Goal: Task Accomplishment & Management: Manage account settings

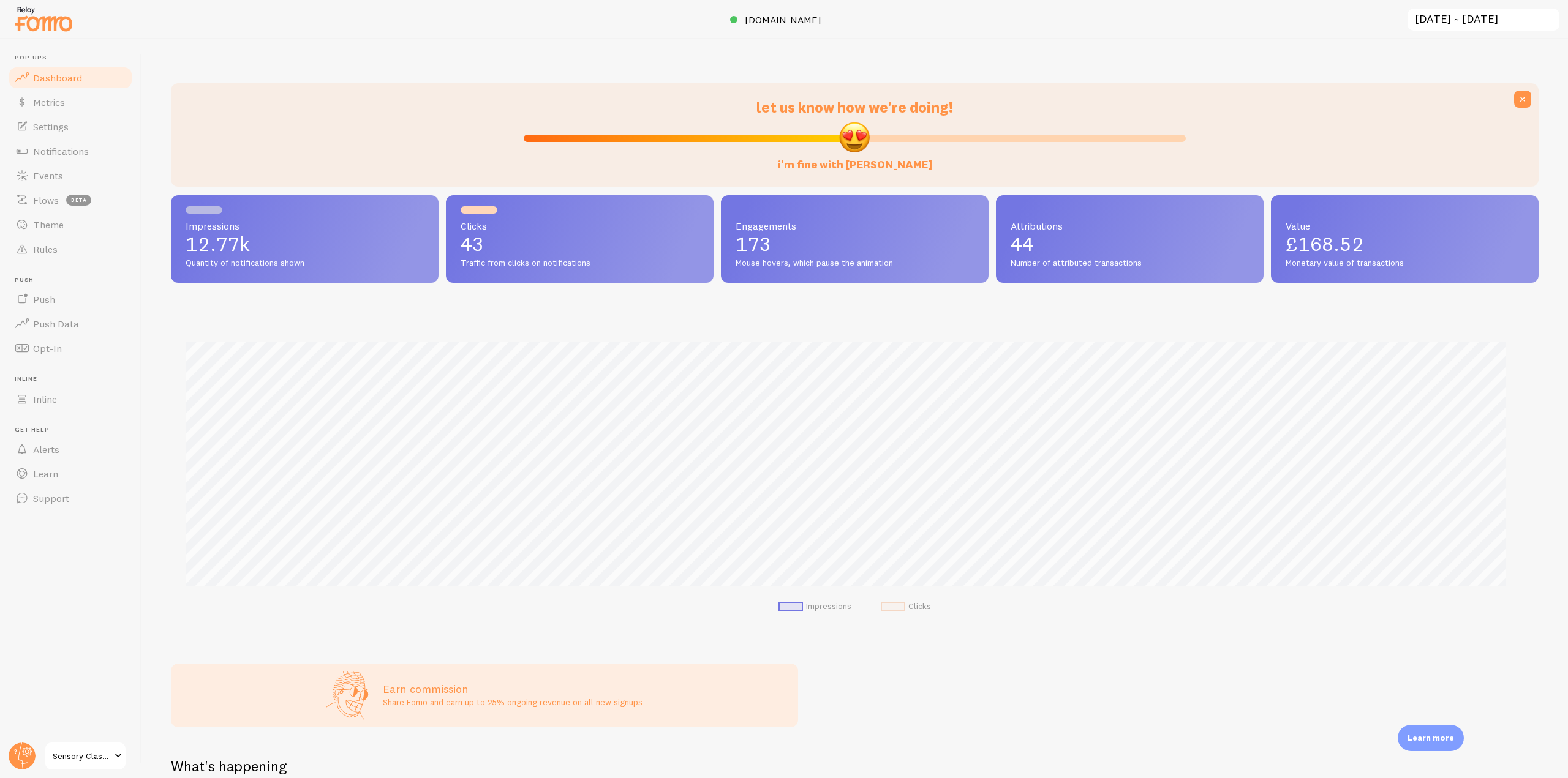
scroll to position [612011, 611225]
click at [16, 754] on circle at bounding box center [22, 756] width 27 height 27
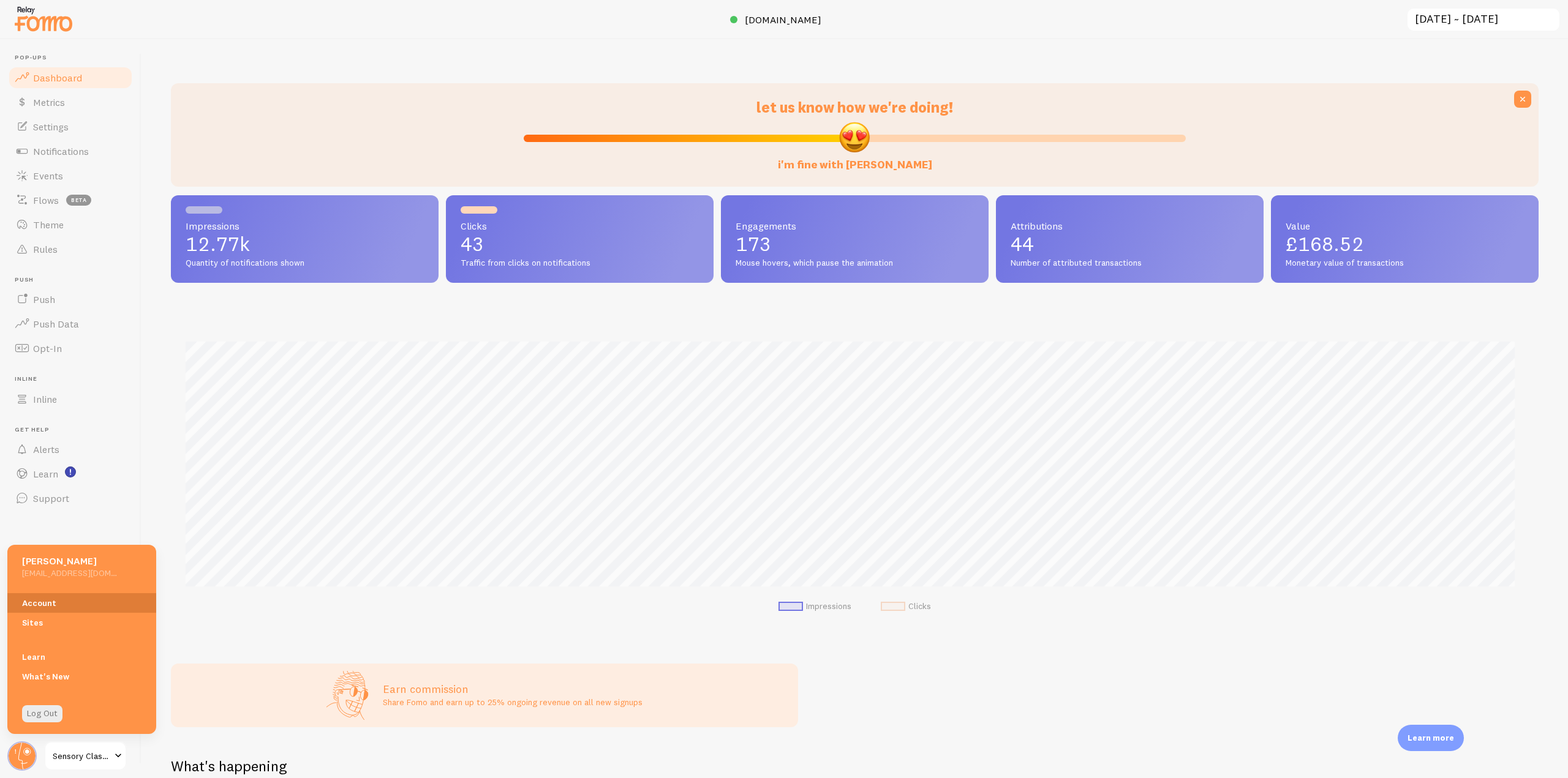
click at [58, 602] on link "Account" at bounding box center [81, 603] width 149 height 19
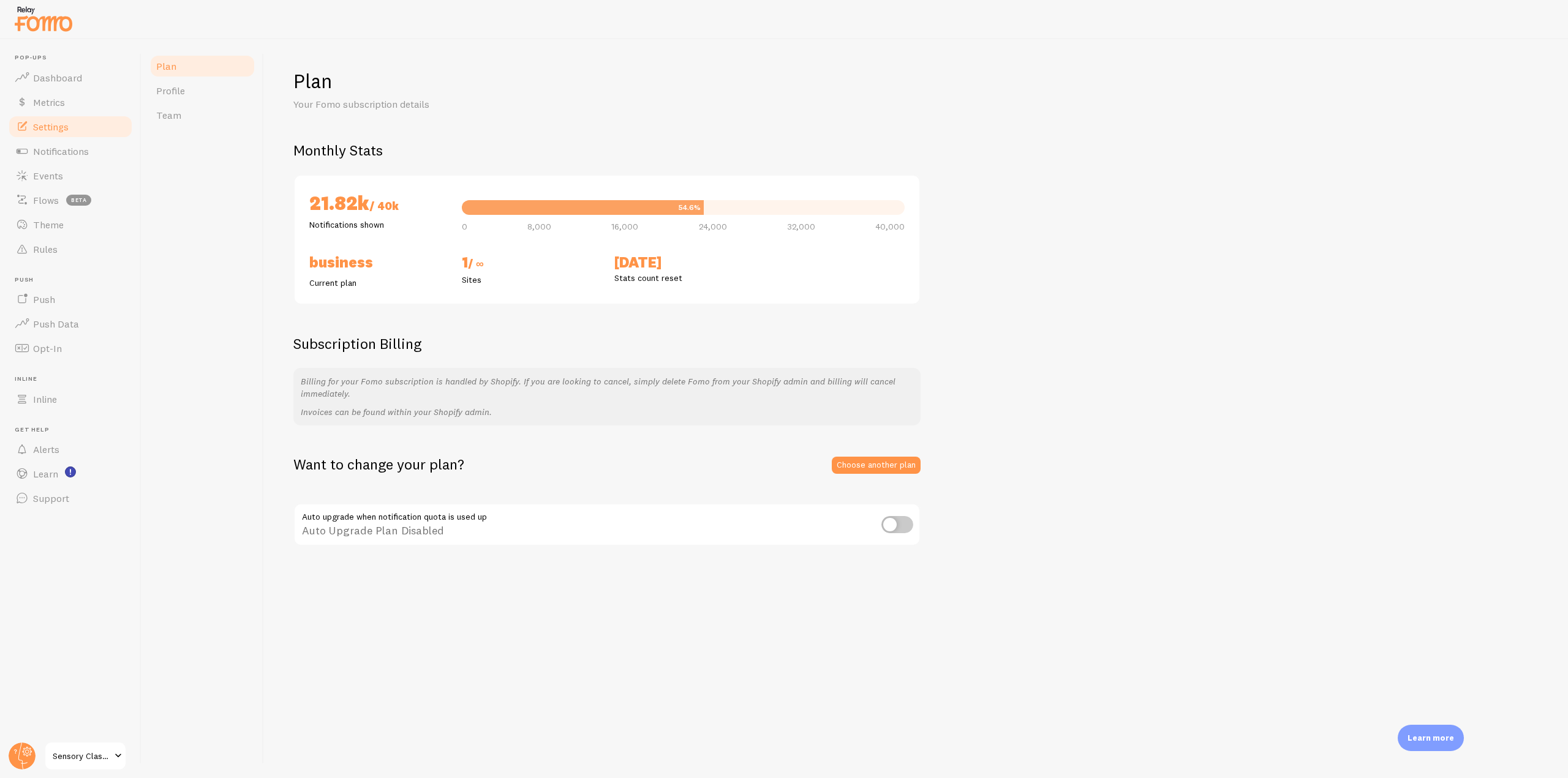
click at [69, 123] on span "Settings" at bounding box center [51, 127] width 36 height 12
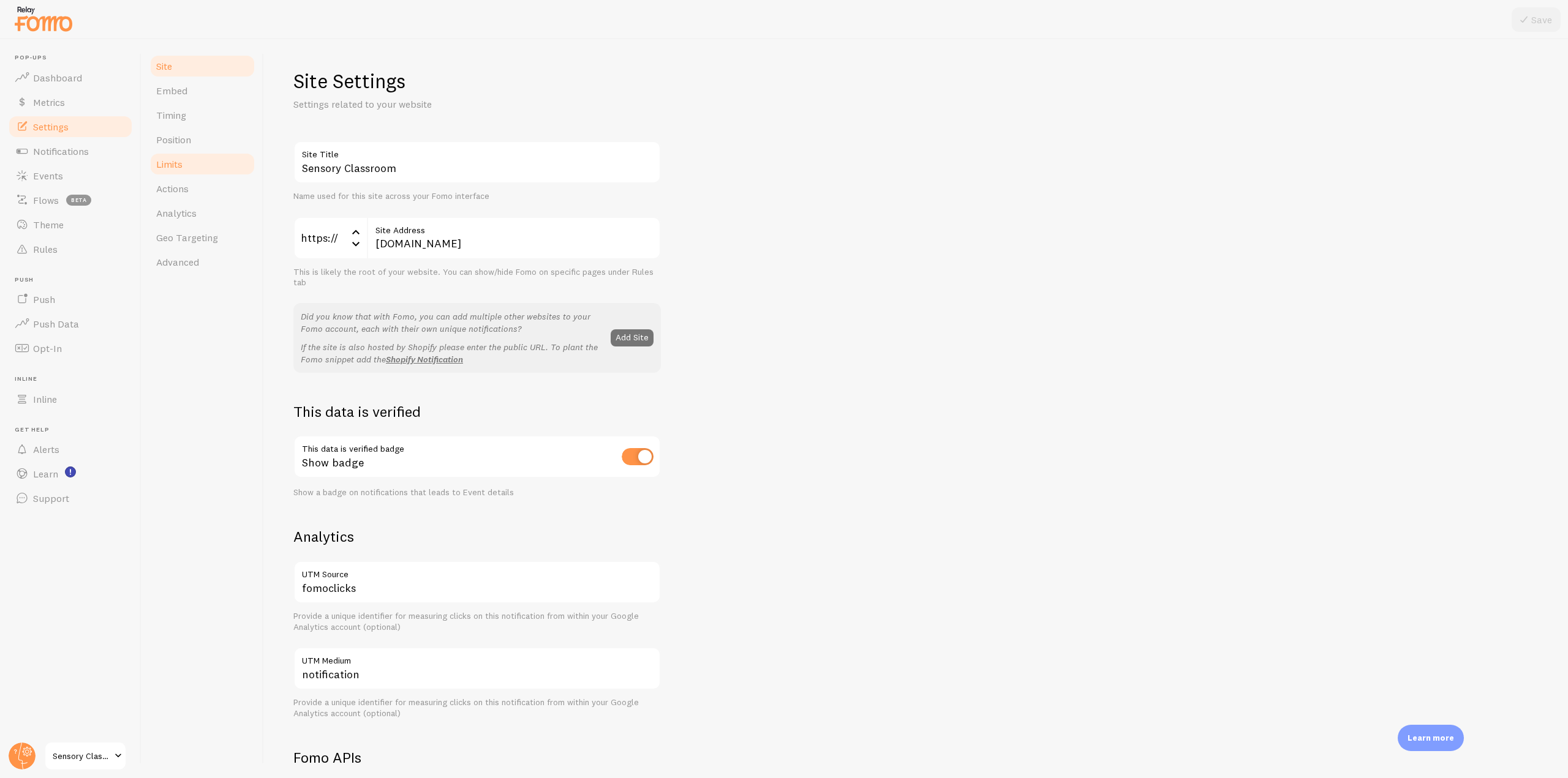
click at [176, 168] on span "Limits" at bounding box center [169, 164] width 26 height 12
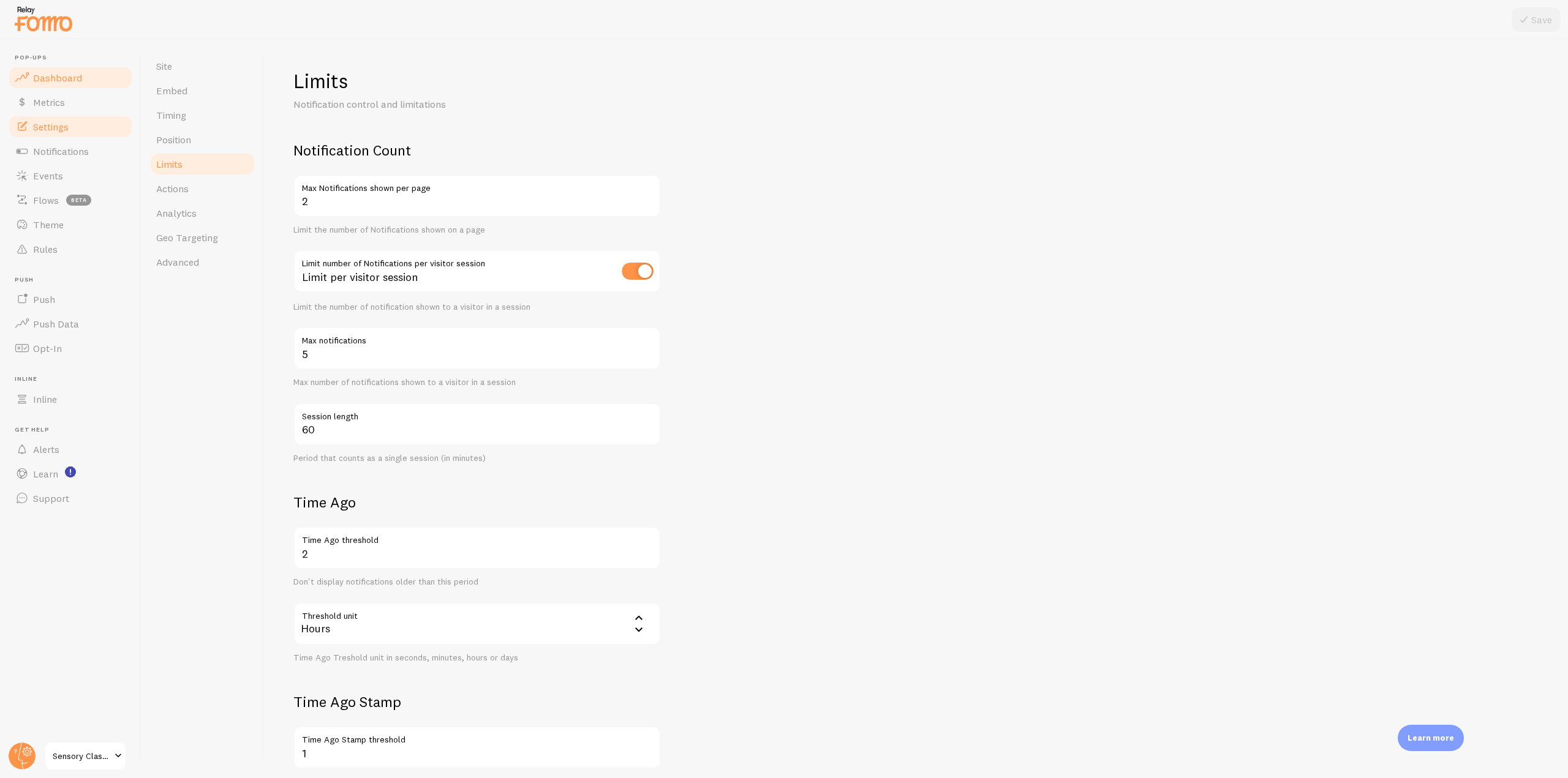
click at [81, 76] on link "Dashboard" at bounding box center [70, 78] width 126 height 24
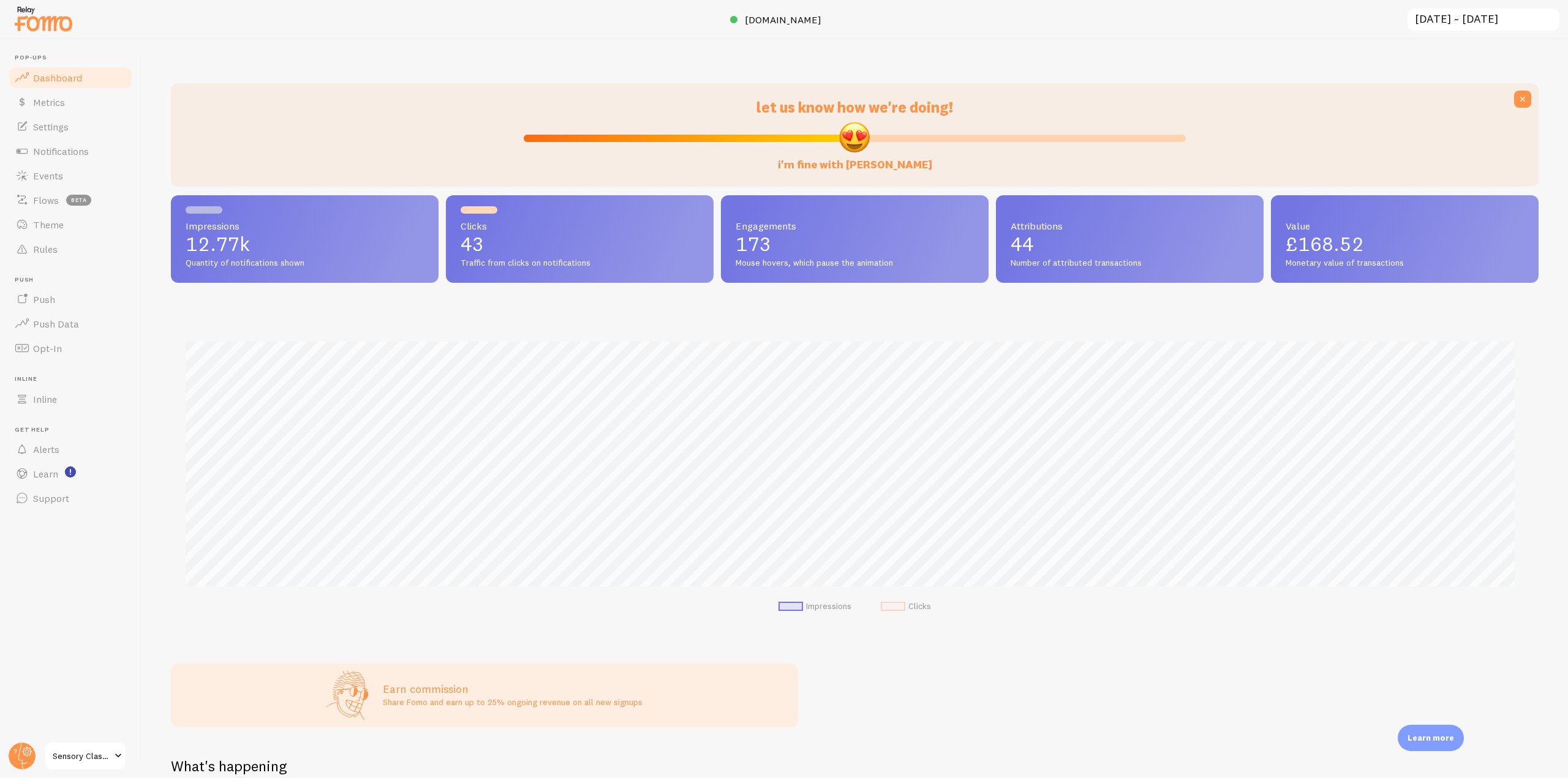
scroll to position [321, 1359]
click at [760, 27] on div at bounding box center [784, 19] width 1568 height 39
click at [760, 21] on span "[DOMAIN_NAME]" at bounding box center [783, 19] width 76 height 12
click at [94, 137] on link "Settings" at bounding box center [70, 127] width 126 height 24
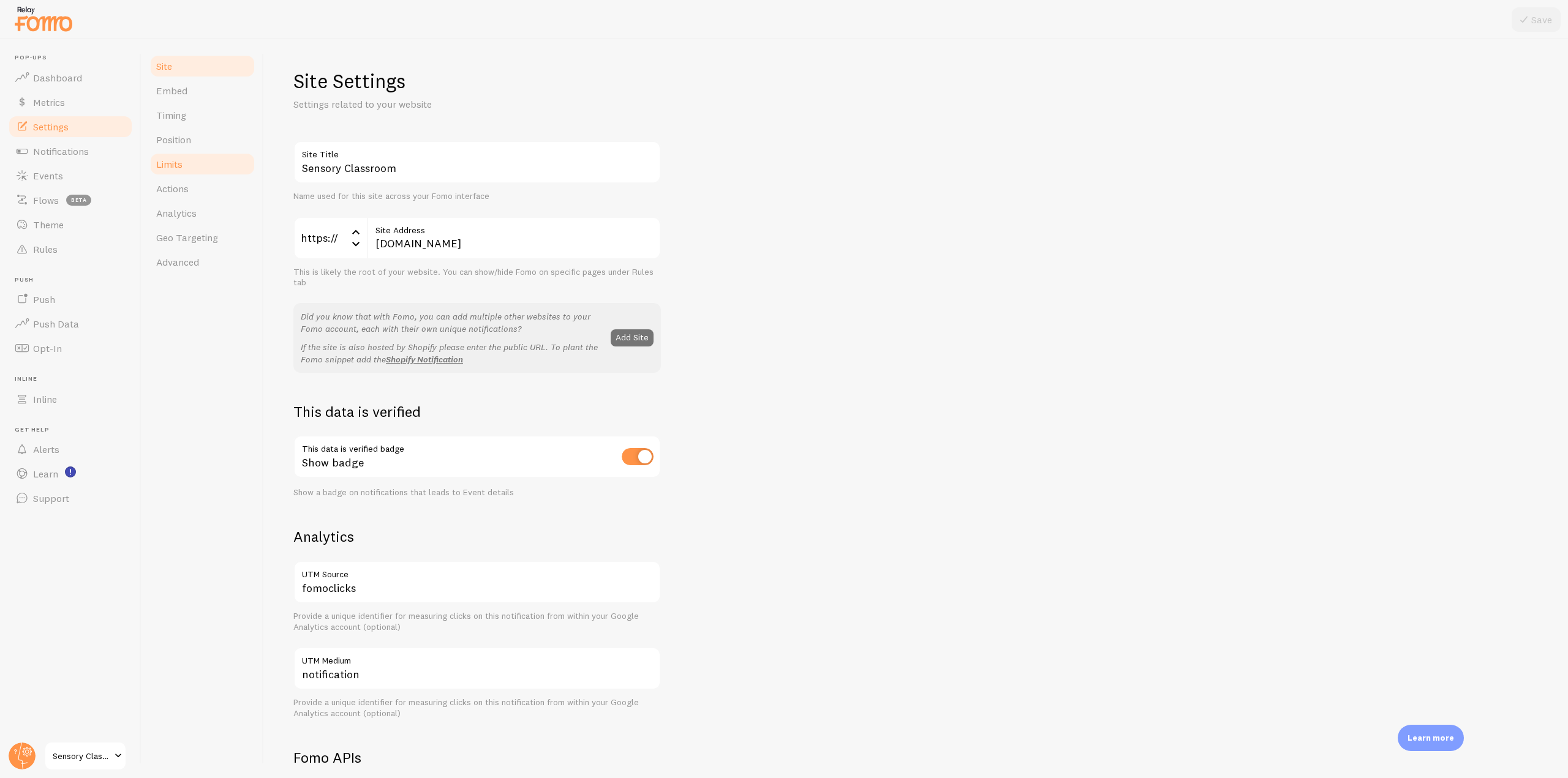
click at [233, 159] on link "Limits" at bounding box center [202, 164] width 107 height 24
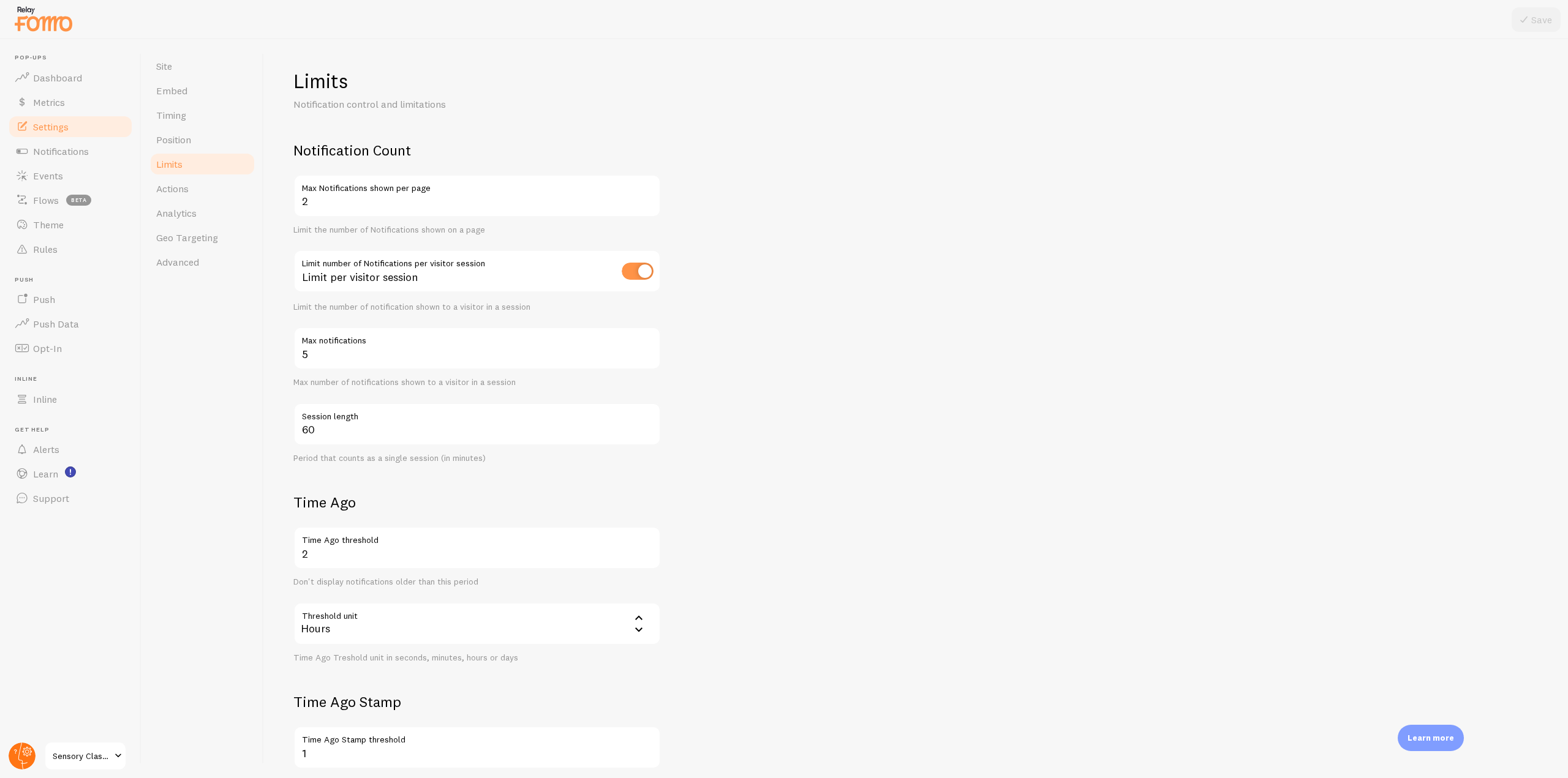
click at [28, 750] on circle at bounding box center [22, 756] width 27 height 27
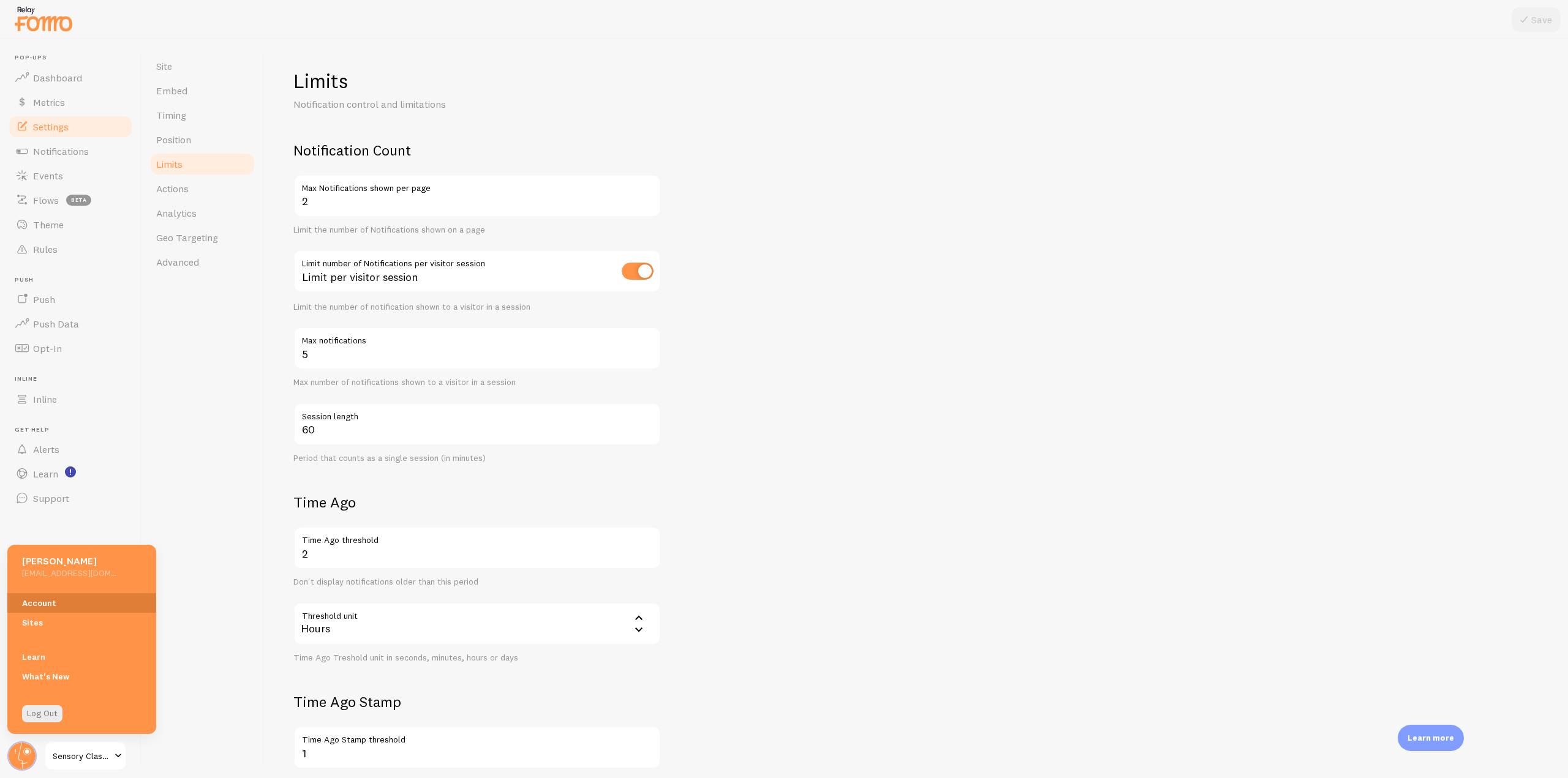
click at [58, 604] on link "Account" at bounding box center [81, 603] width 149 height 19
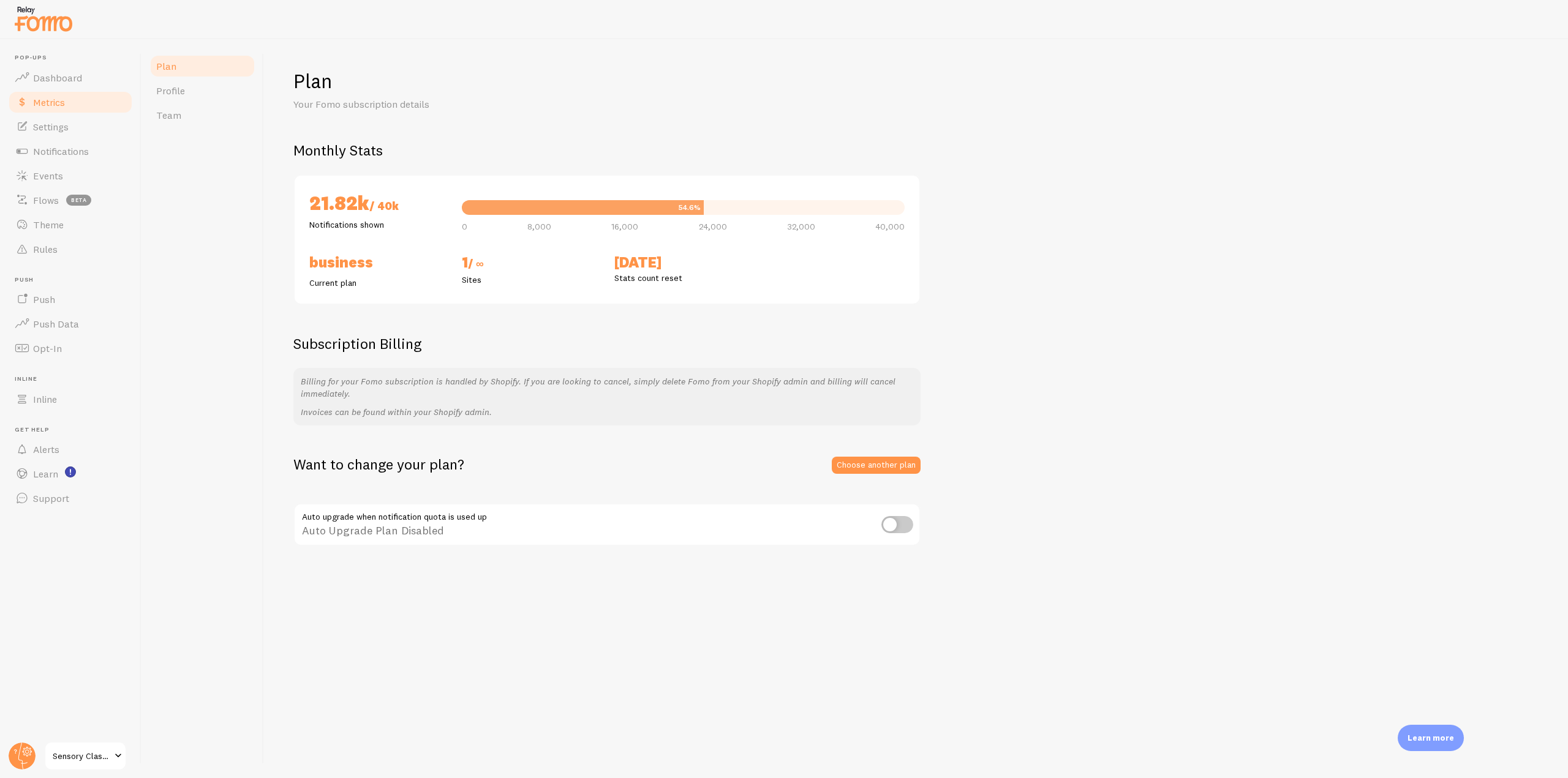
click at [67, 92] on link "Metrics" at bounding box center [70, 102] width 126 height 24
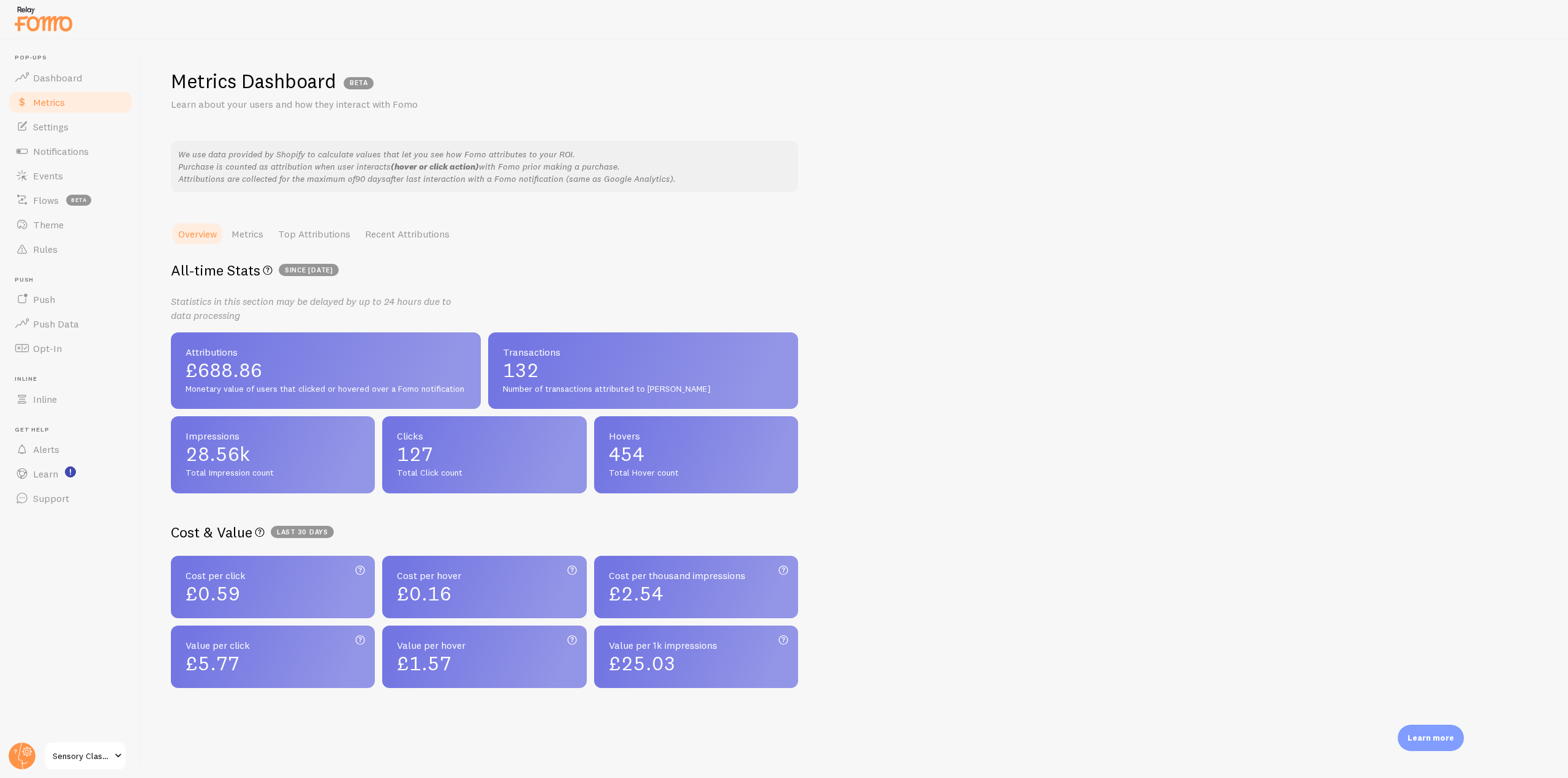
click at [81, 58] on span "Pop-ups" at bounding box center [74, 58] width 118 height 8
click at [79, 67] on link "Dashboard" at bounding box center [70, 78] width 126 height 24
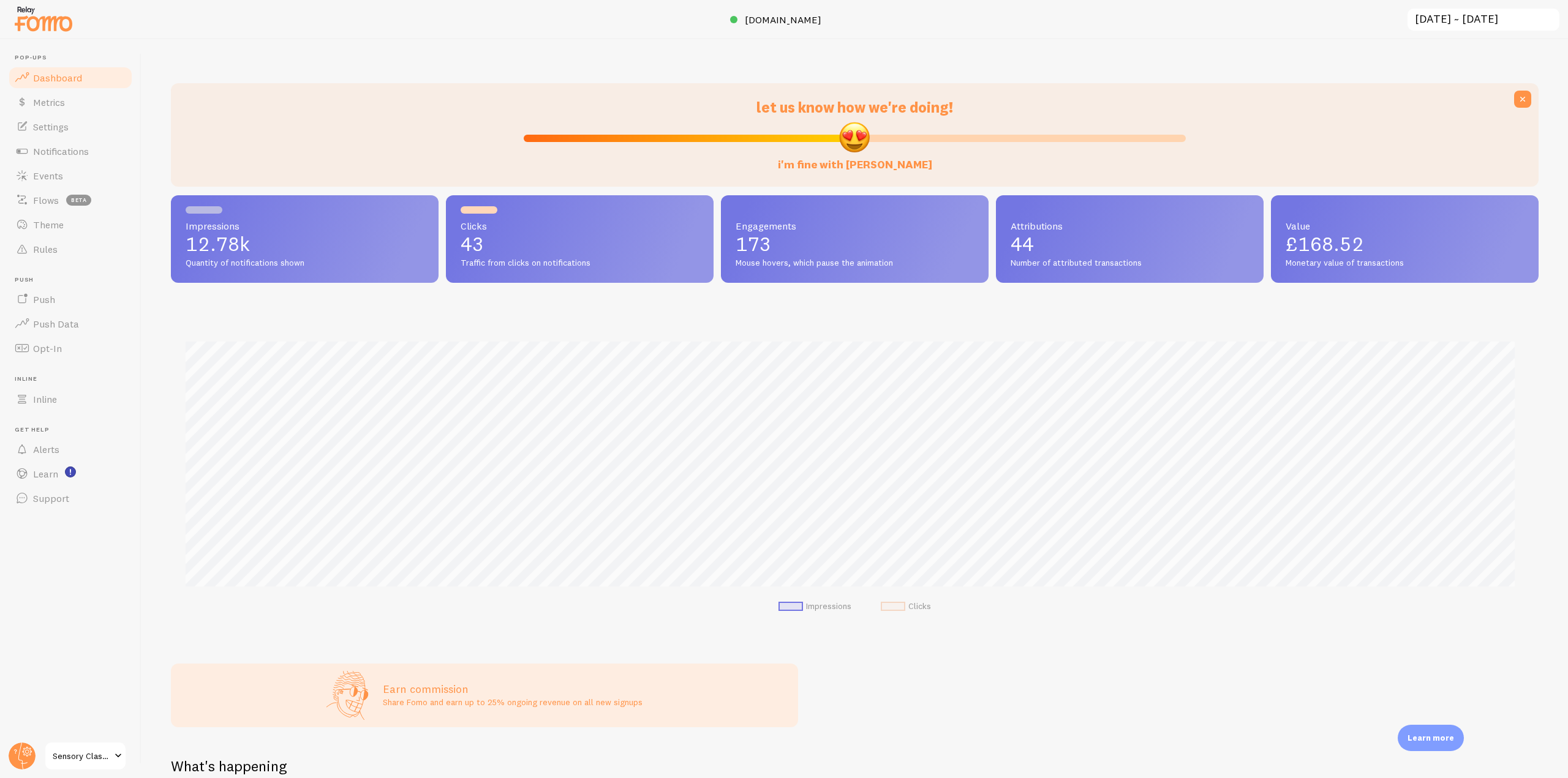
scroll to position [321, 1359]
click at [1456, 11] on input "[DATE] ~ [DATE]" at bounding box center [1484, 19] width 154 height 25
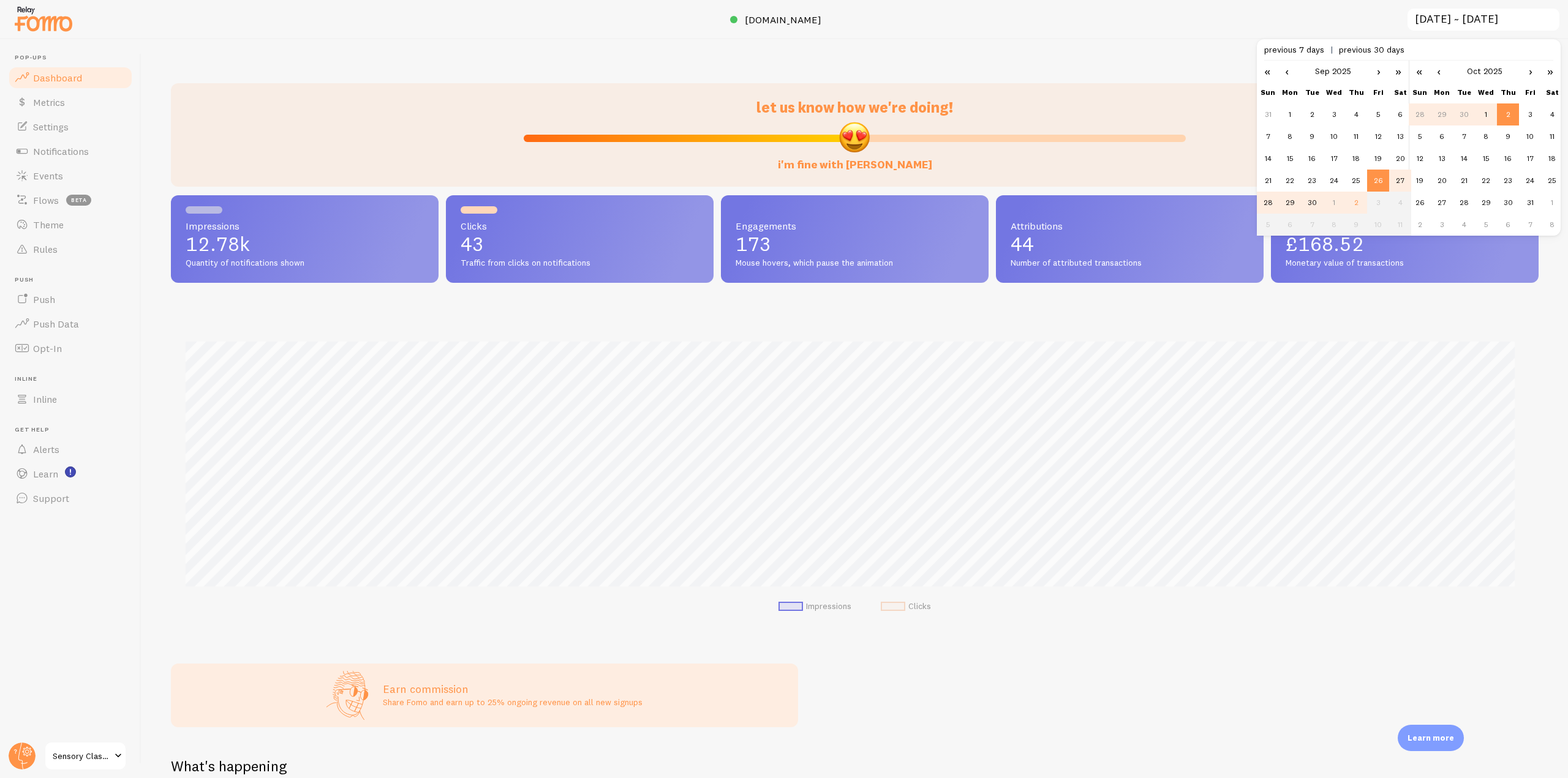
click at [1488, 114] on td "1" at bounding box center [1486, 114] width 22 height 22
click at [1377, 71] on link "›" at bounding box center [1379, 71] width 19 height 21
click at [1330, 116] on td "1" at bounding box center [1333, 114] width 22 height 22
click at [1508, 118] on td "2" at bounding box center [1508, 114] width 22 height 22
type input "[DATE] ~ [DATE]"
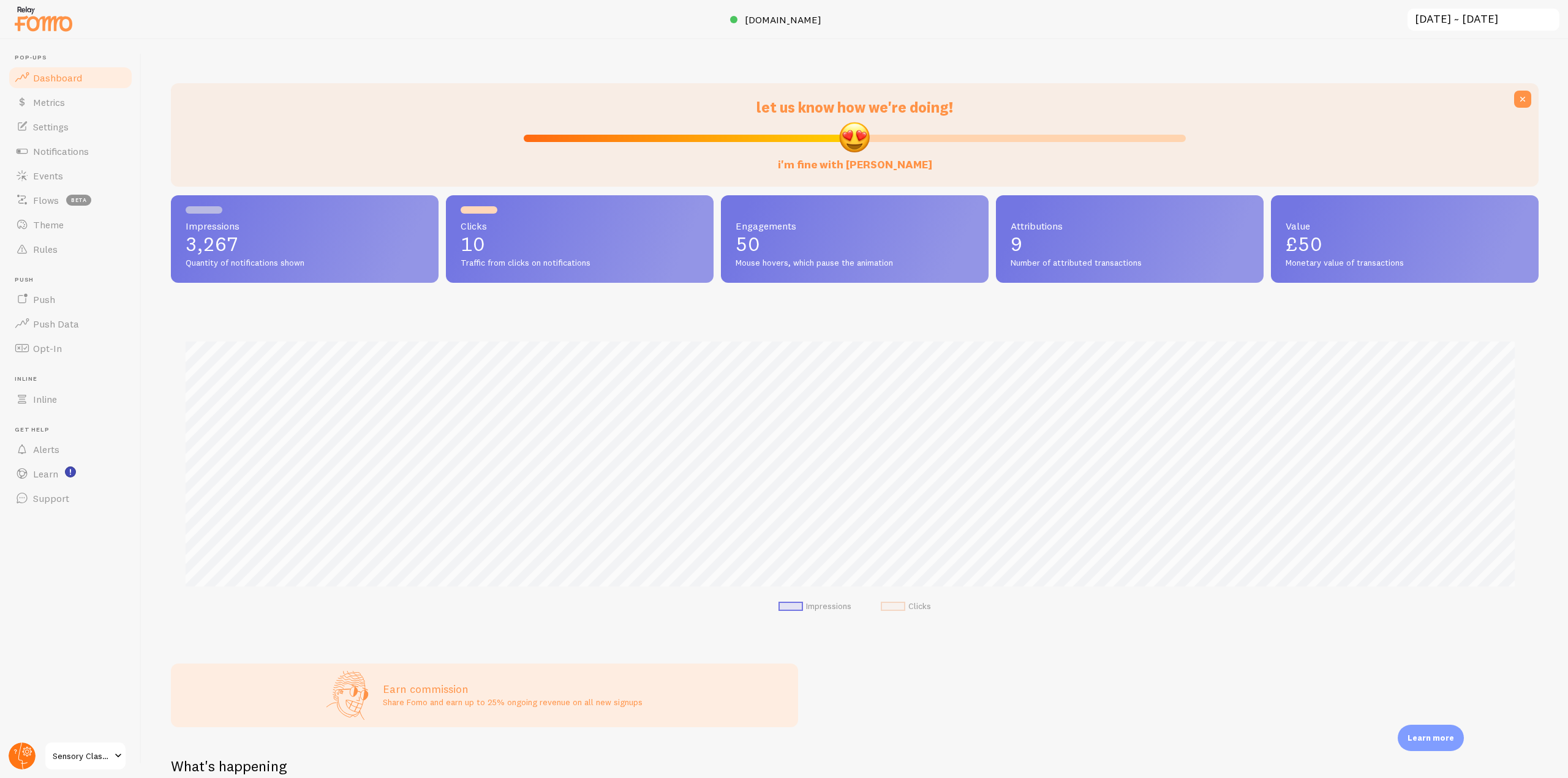
click at [28, 750] on g at bounding box center [22, 756] width 27 height 27
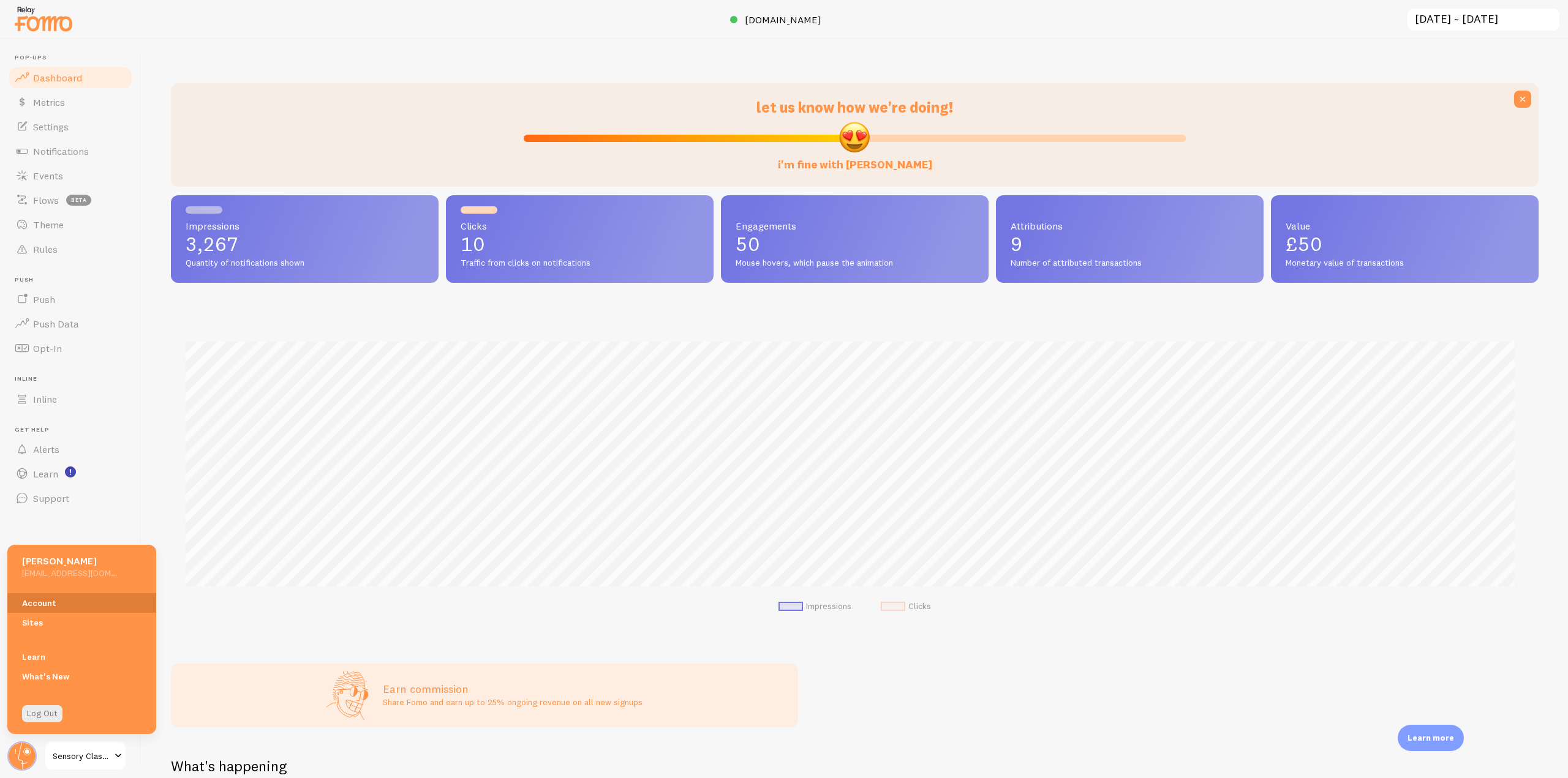
click at [35, 600] on link "Account" at bounding box center [81, 603] width 149 height 19
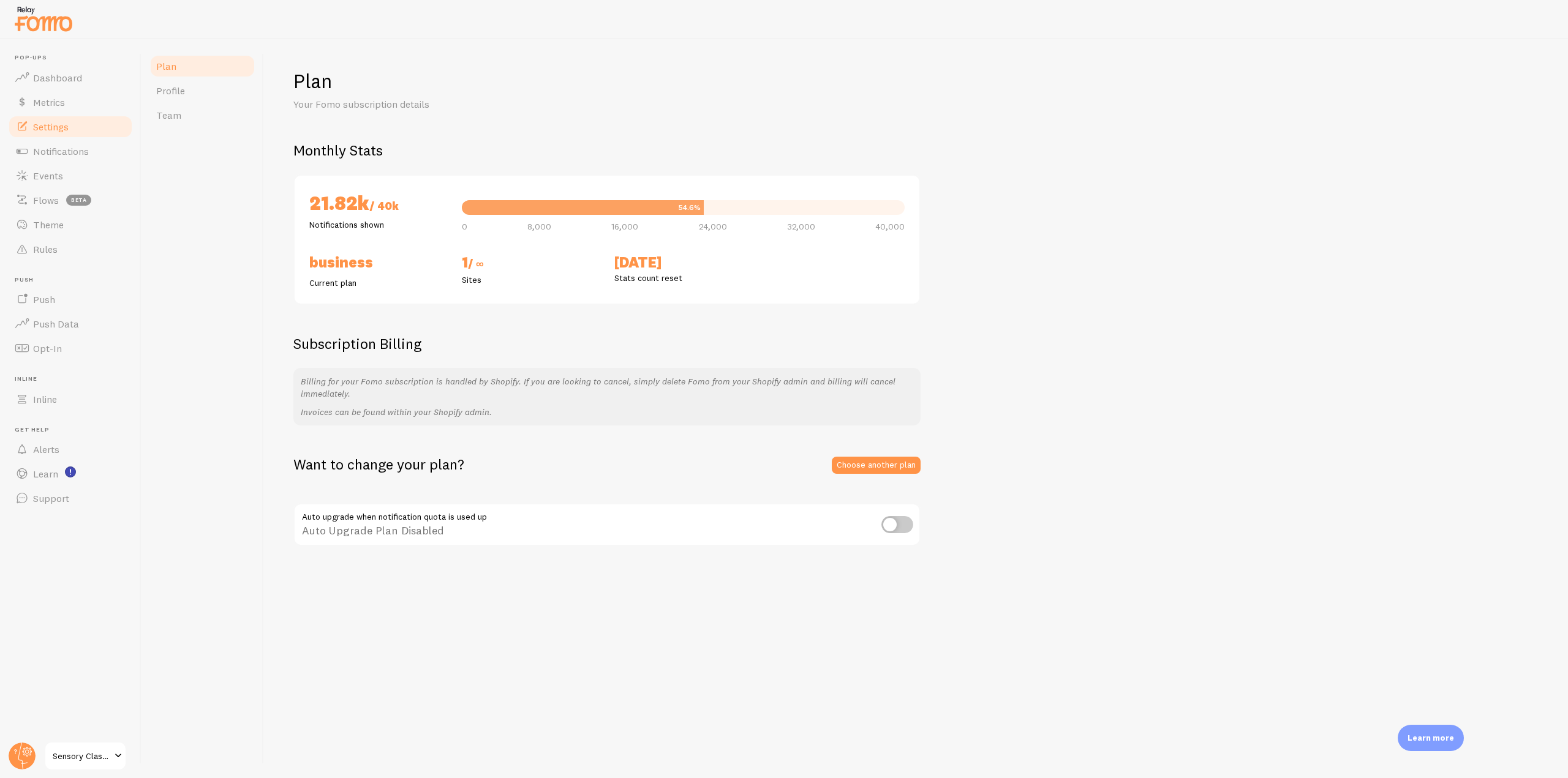
click at [69, 125] on span "Settings" at bounding box center [51, 127] width 36 height 12
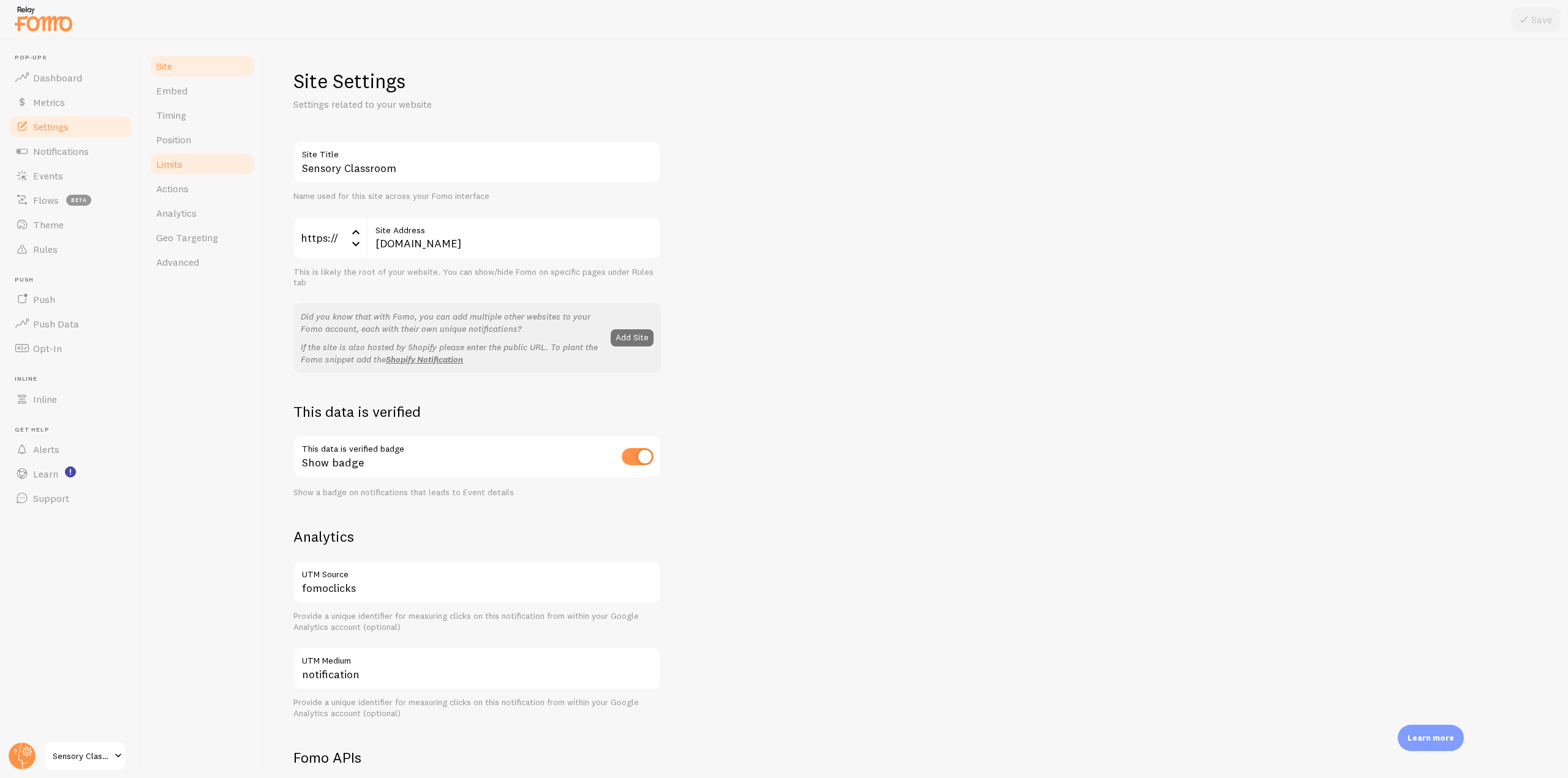
click at [194, 157] on link "Limits" at bounding box center [202, 164] width 107 height 24
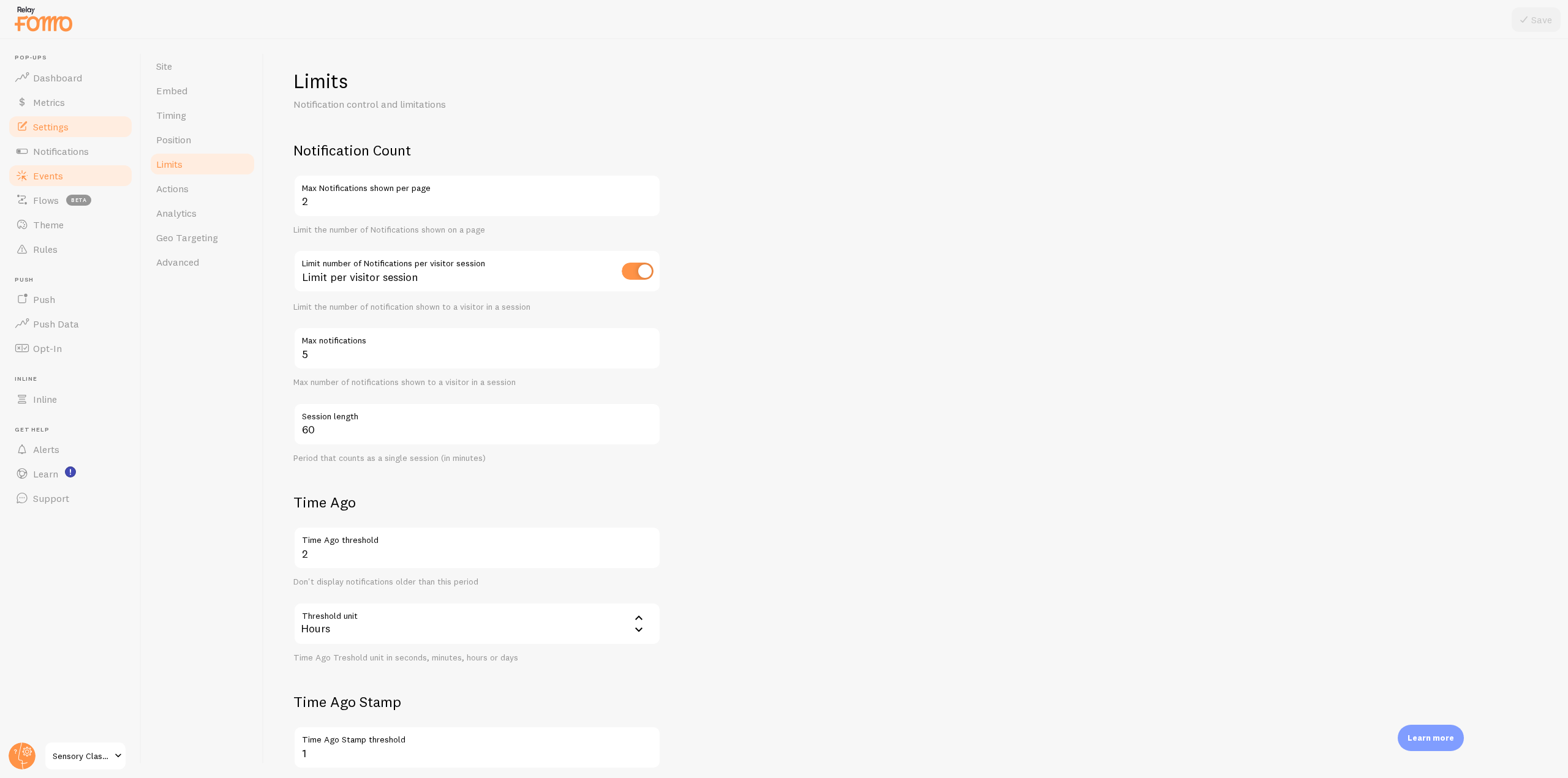
click at [39, 178] on span "Events" at bounding box center [48, 175] width 30 height 12
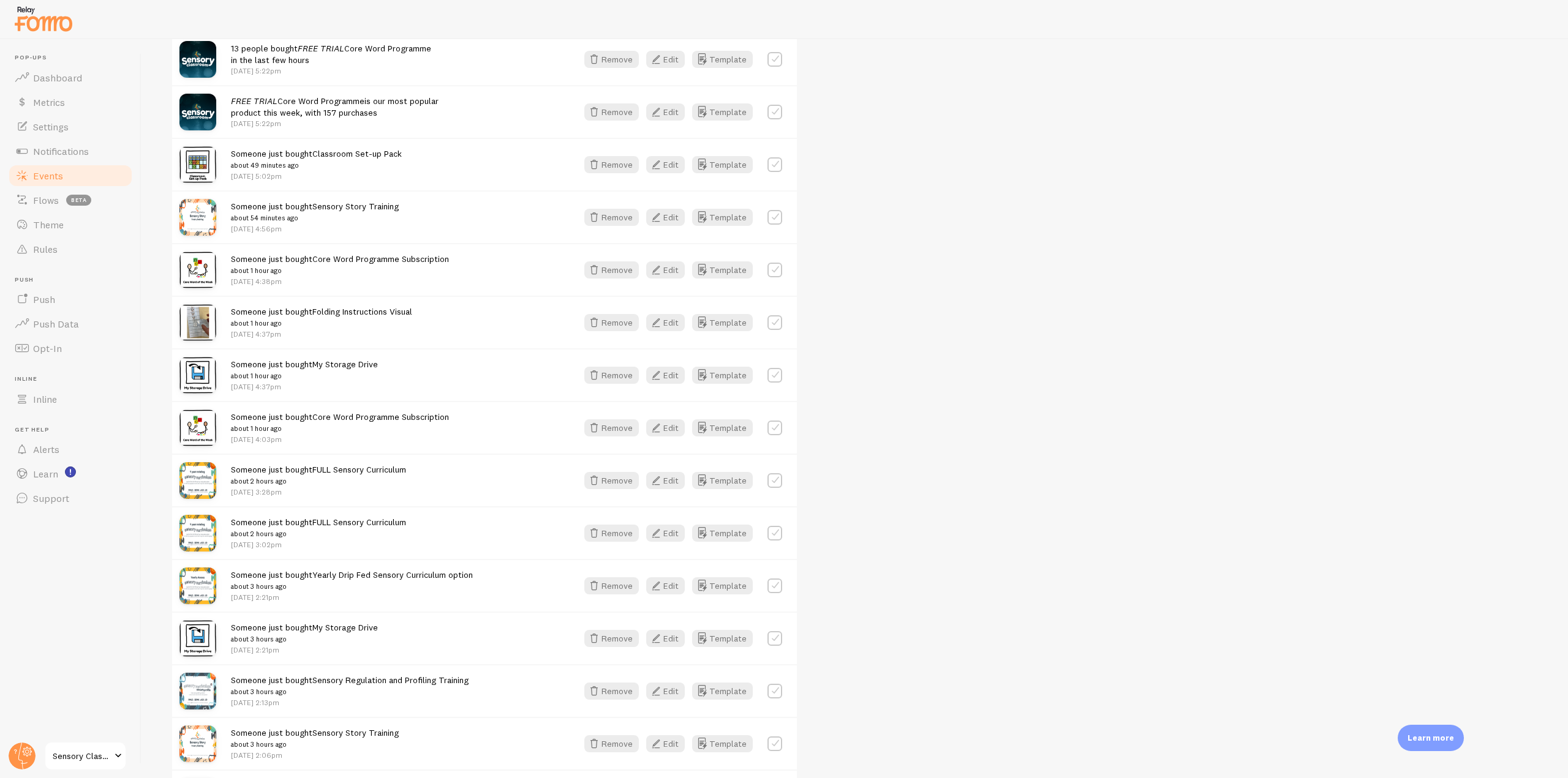
scroll to position [673, 0]
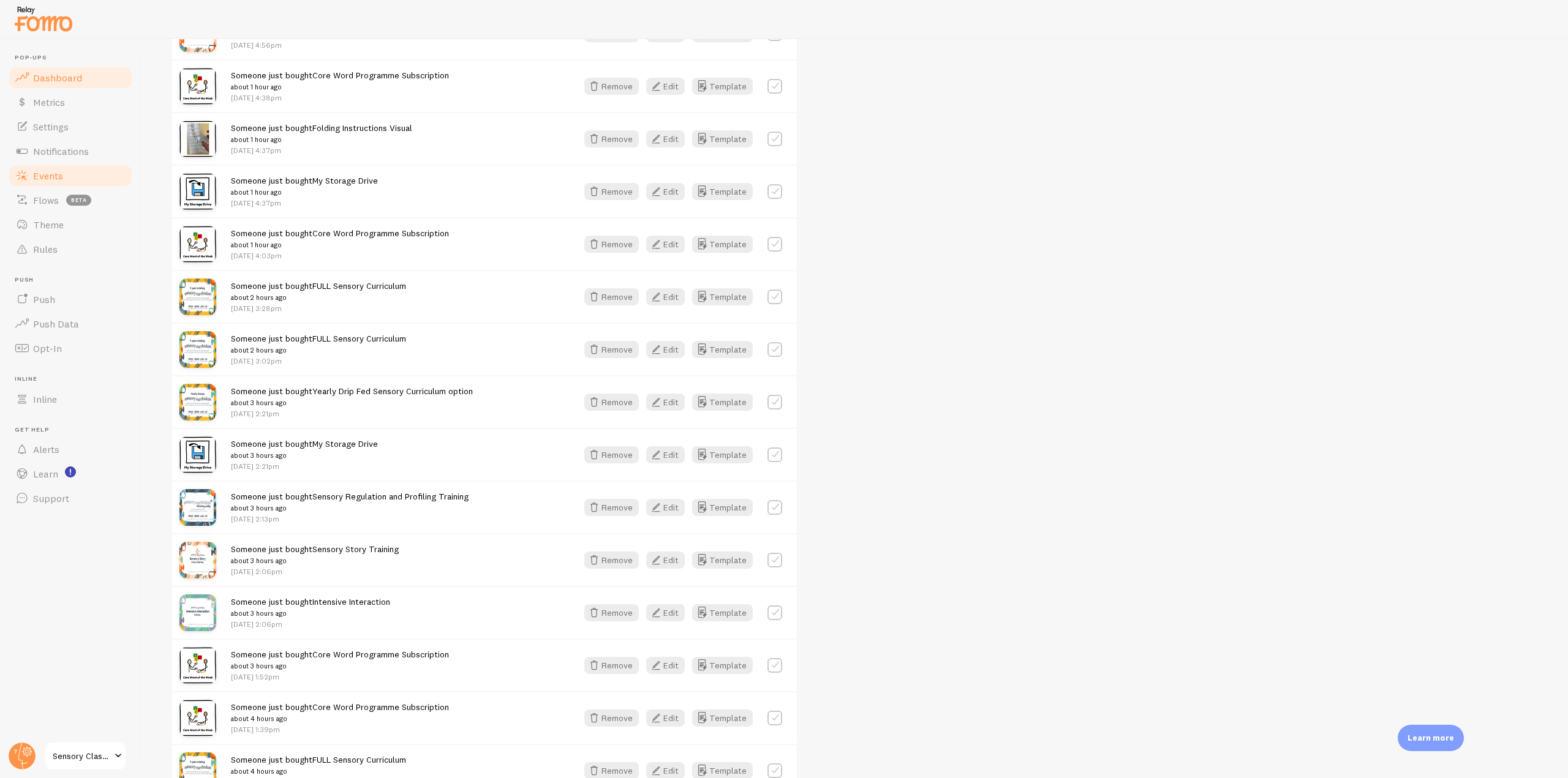
click at [57, 80] on span "Dashboard" at bounding box center [58, 77] width 49 height 12
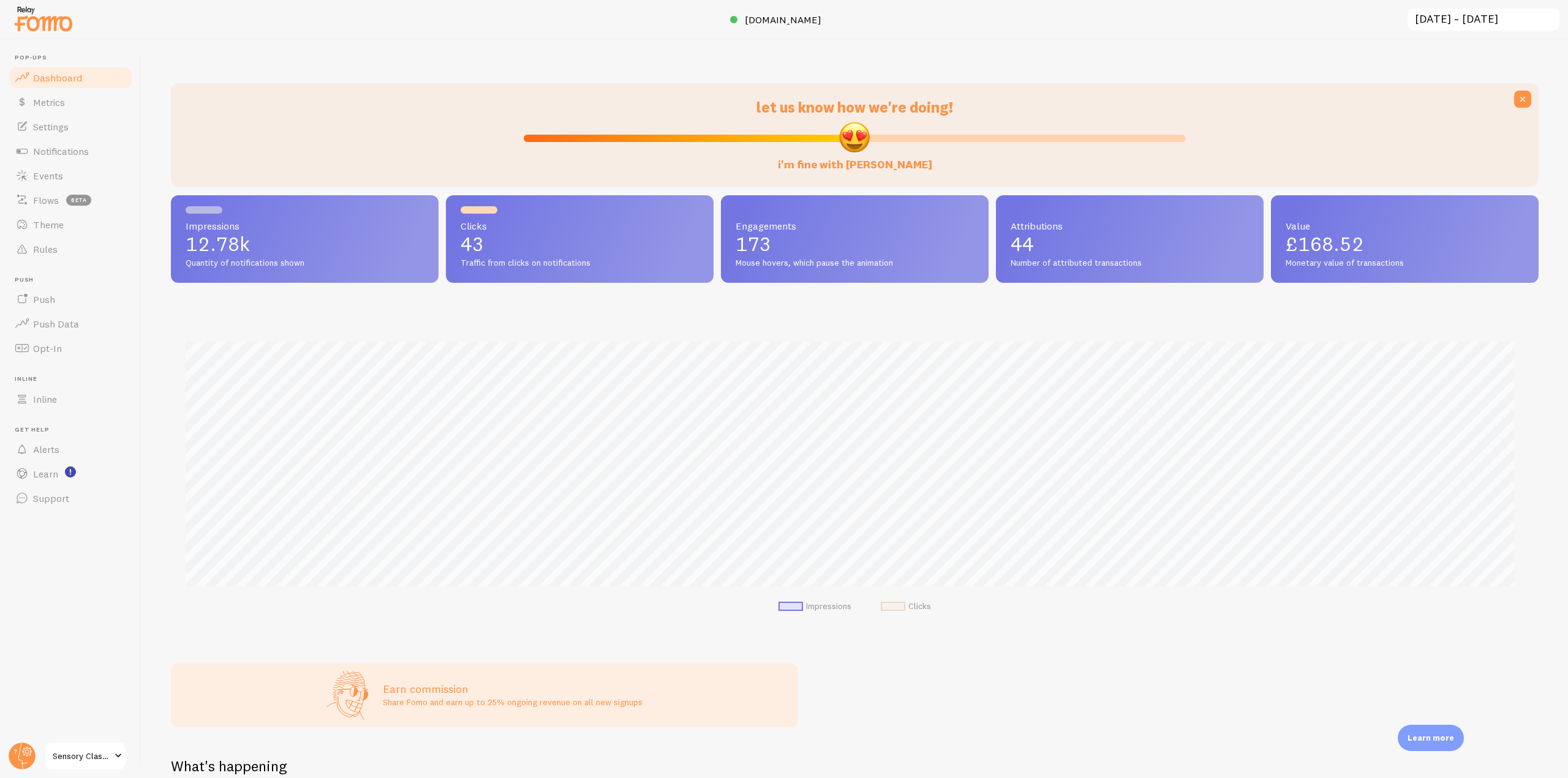
scroll to position [321, 1359]
